Goal: Unclear

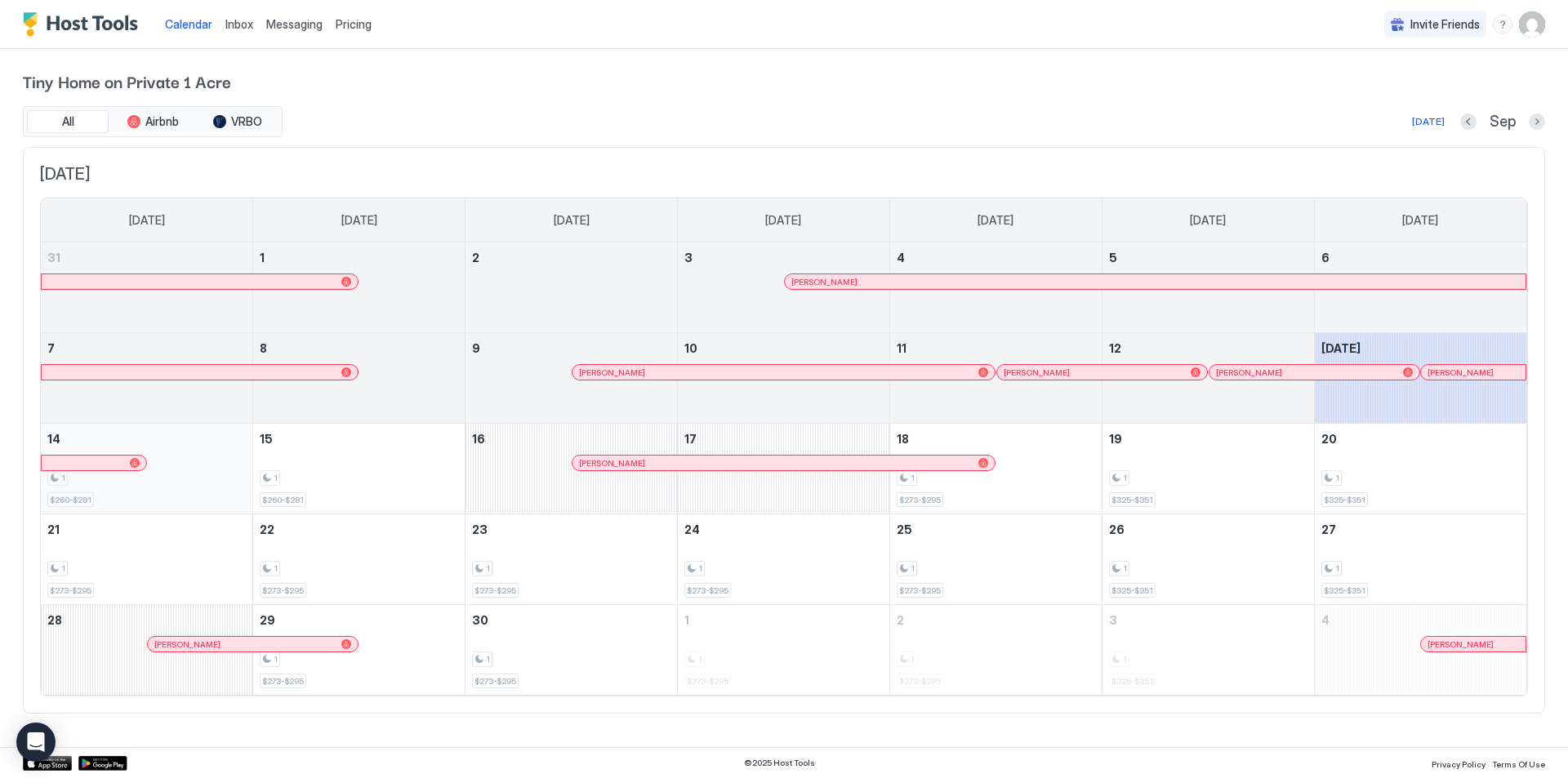
click at [211, 471] on div "1" at bounding box center [146, 478] width 198 height 15
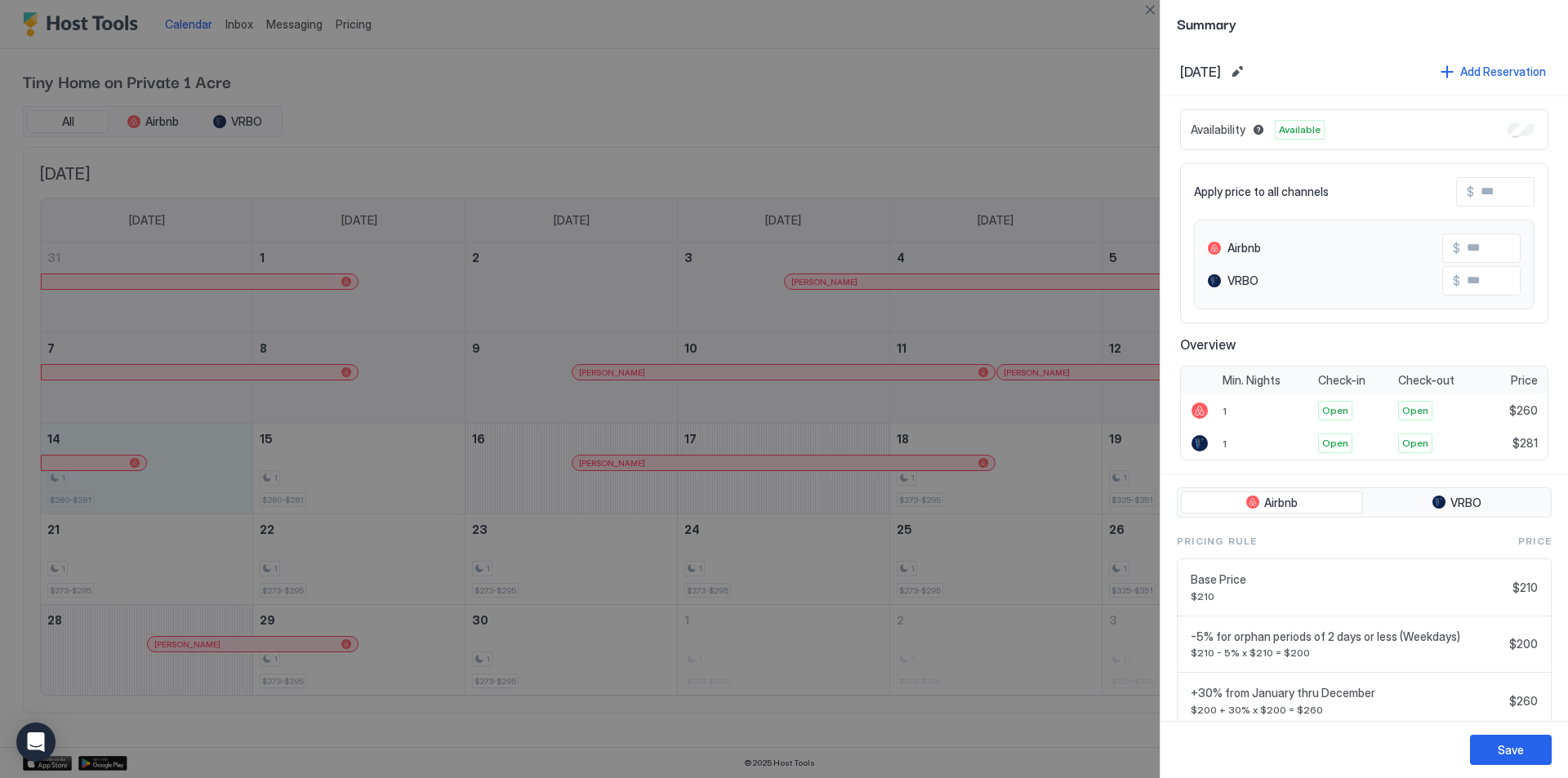
click at [1522, 124] on div "Availability Available" at bounding box center [1364, 130] width 368 height 41
click at [1513, 752] on div "Save" at bounding box center [1510, 750] width 26 height 17
